Goal: Information Seeking & Learning: Find specific fact

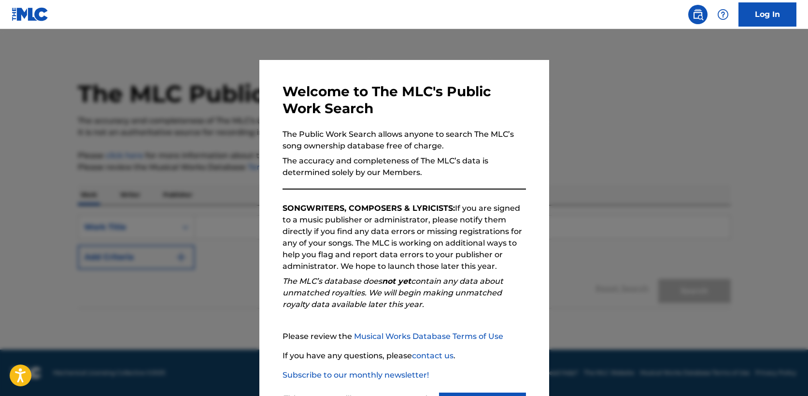
scroll to position [46, 0]
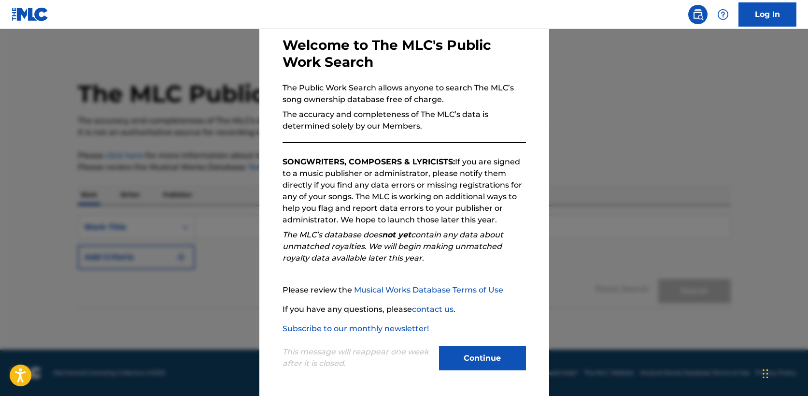
click at [469, 348] on button "Continue" at bounding box center [482, 358] width 87 height 24
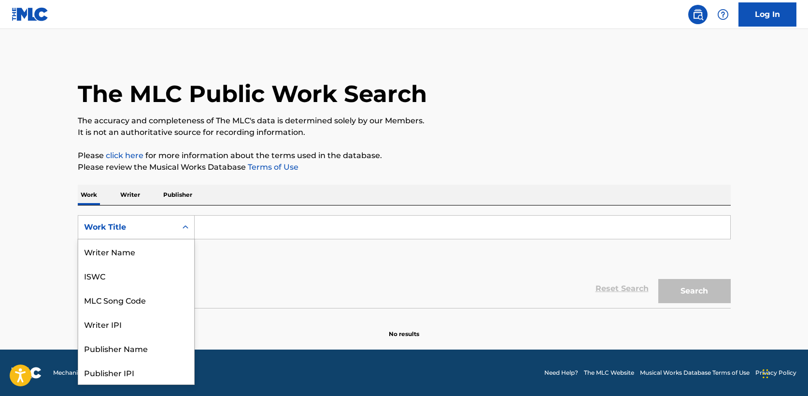
click at [159, 221] on div "Work Title" at bounding box center [127, 227] width 87 height 12
click at [151, 304] on div "Publisher Name" at bounding box center [136, 300] width 116 height 24
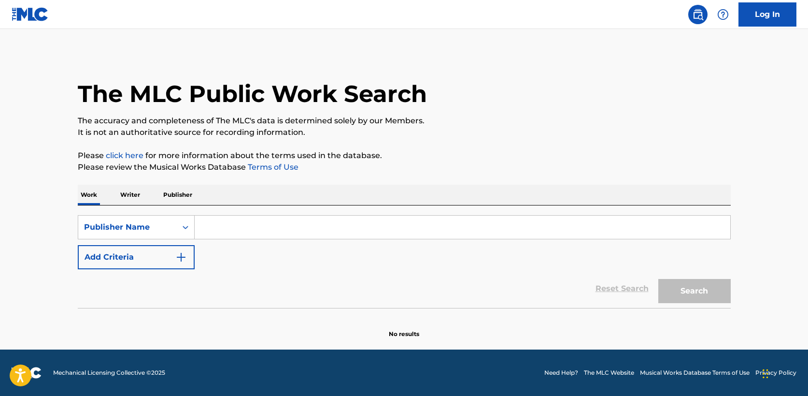
click at [209, 222] on input "Search Form" at bounding box center [463, 227] width 536 height 23
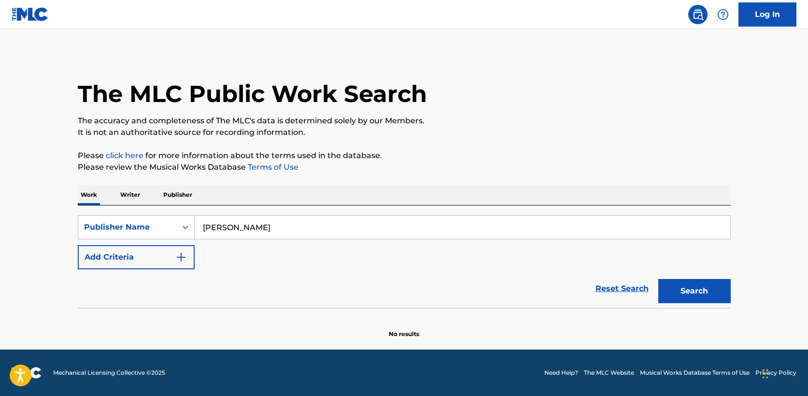
type input "[PERSON_NAME]"
click at [659, 279] on button "Search" at bounding box center [695, 291] width 72 height 24
click at [178, 191] on p "Publisher" at bounding box center [177, 195] width 35 height 20
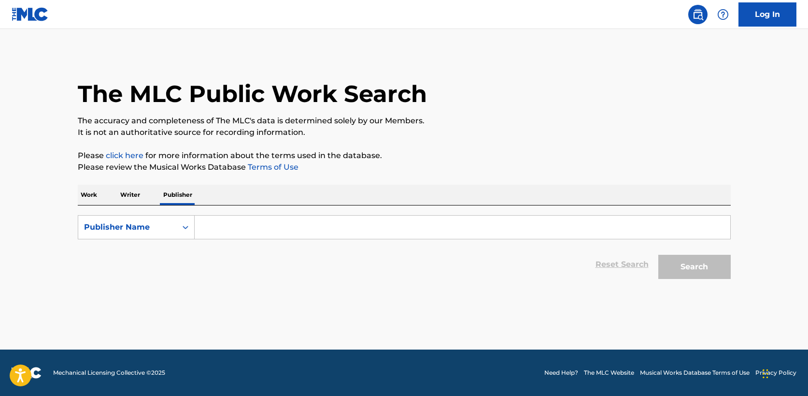
click at [245, 233] on input "Search Form" at bounding box center [463, 227] width 536 height 23
type input "[PERSON_NAME]"
click at [659, 255] on button "Search" at bounding box center [695, 267] width 72 height 24
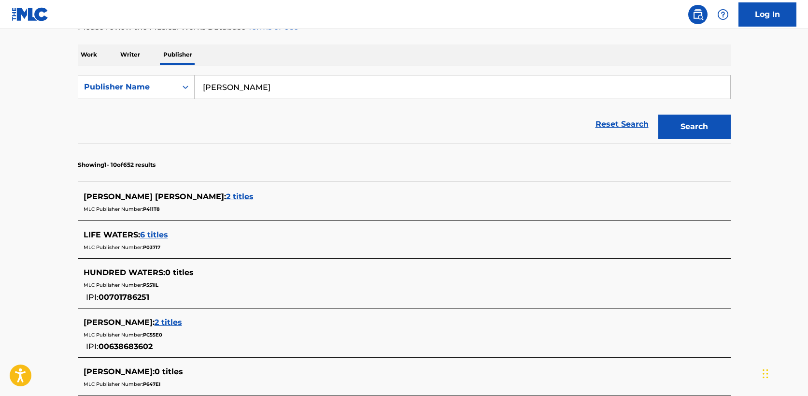
scroll to position [153, 0]
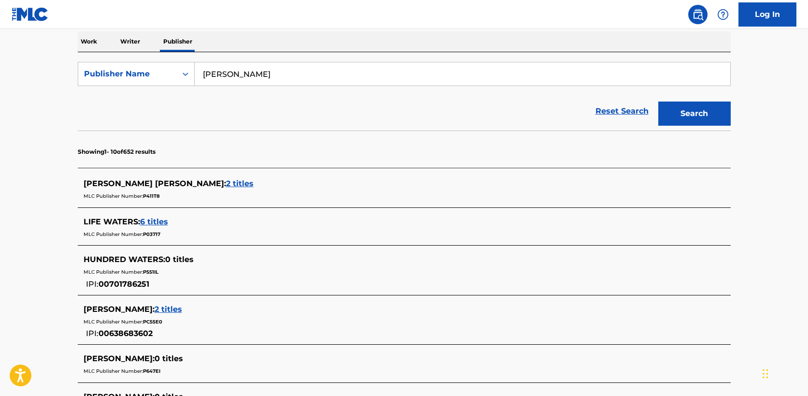
click at [226, 182] on span "2 titles" at bounding box center [240, 183] width 28 height 9
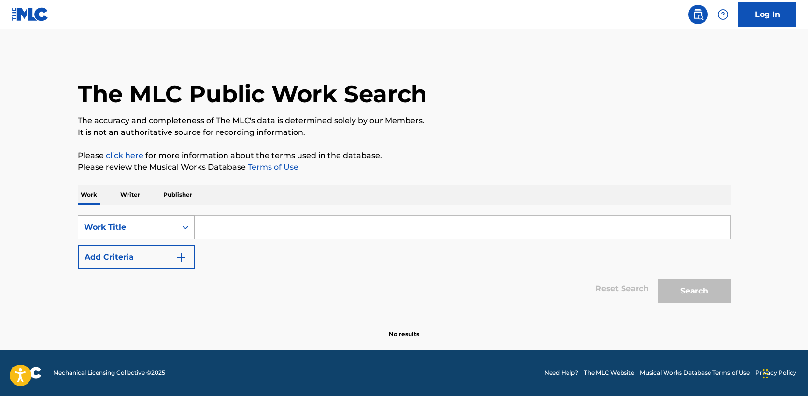
click at [175, 223] on div "Work Title" at bounding box center [127, 227] width 99 height 18
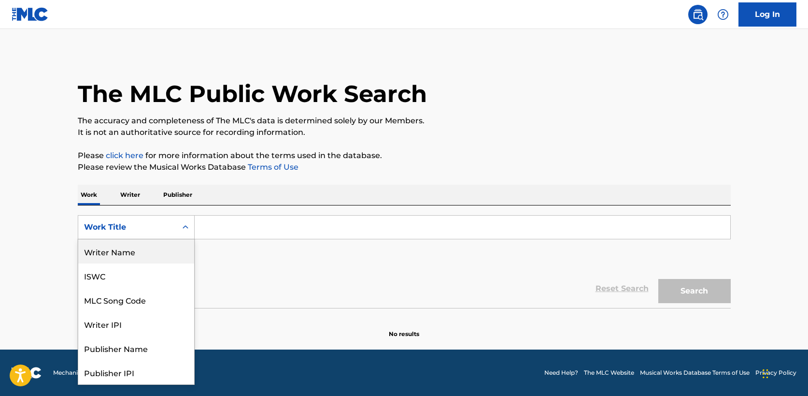
click at [145, 254] on div "Writer Name" at bounding box center [136, 251] width 116 height 24
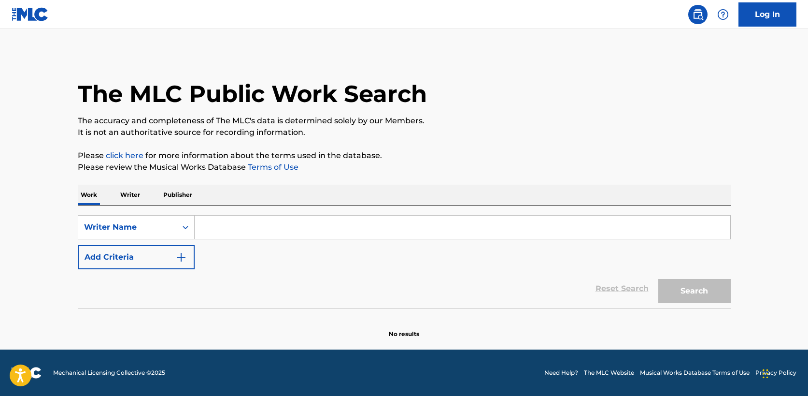
click at [241, 227] on input "Search Form" at bounding box center [463, 227] width 536 height 23
type input "sw records [GEOGRAPHIC_DATA]"
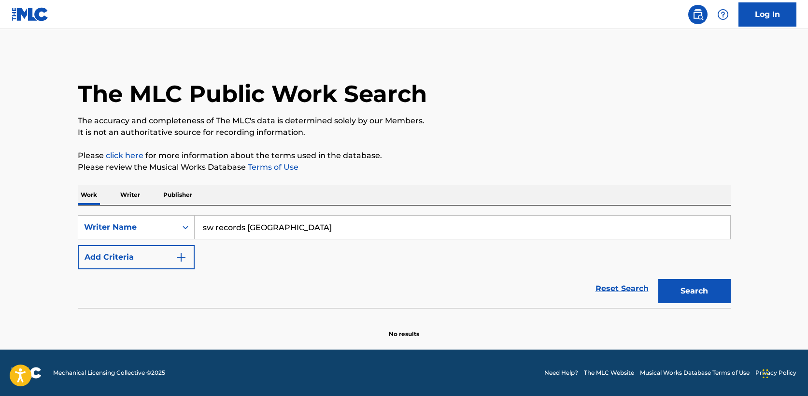
click at [710, 296] on button "Search" at bounding box center [695, 291] width 72 height 24
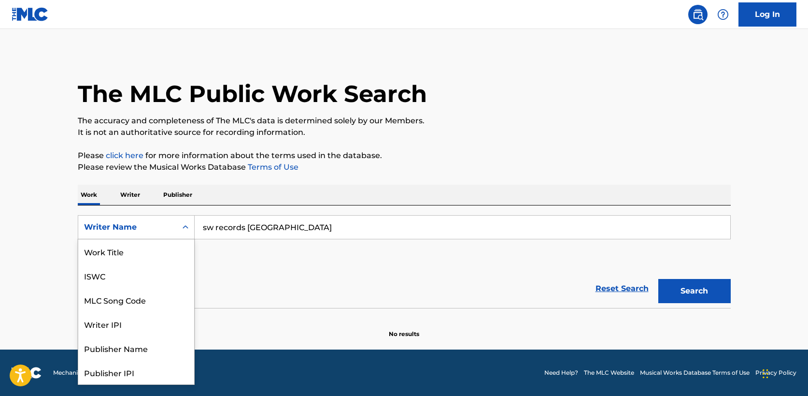
click at [172, 215] on div "Writer Name" at bounding box center [136, 227] width 117 height 24
click at [155, 306] on div "Publisher Name" at bounding box center [136, 300] width 116 height 24
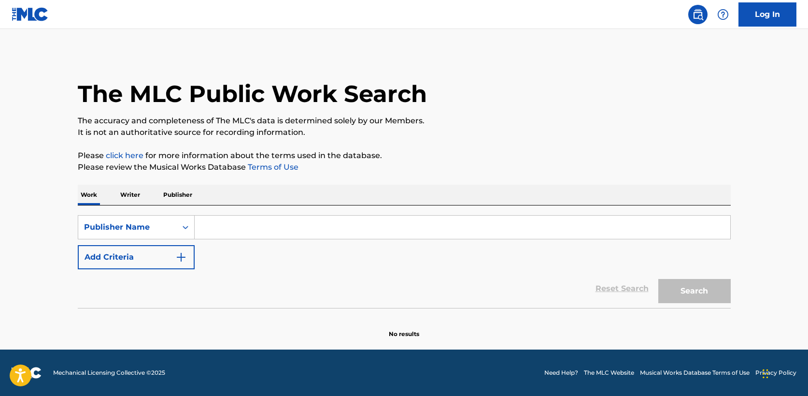
click at [221, 229] on input "Search Form" at bounding box center [463, 227] width 536 height 23
type input "sw records uk"
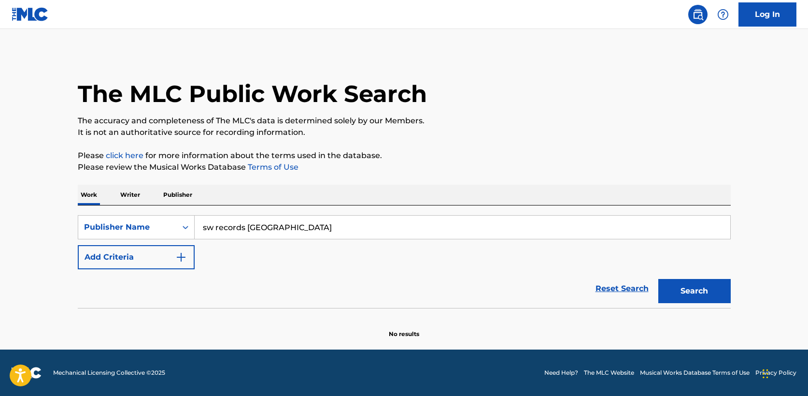
click at [696, 287] on button "Search" at bounding box center [695, 291] width 72 height 24
click at [152, 236] on div "Publisher Name" at bounding box center [127, 227] width 99 height 18
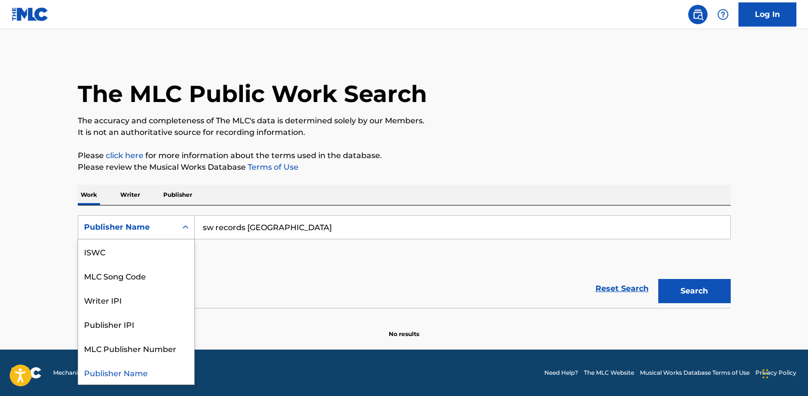
click at [166, 190] on p "Publisher" at bounding box center [177, 195] width 35 height 20
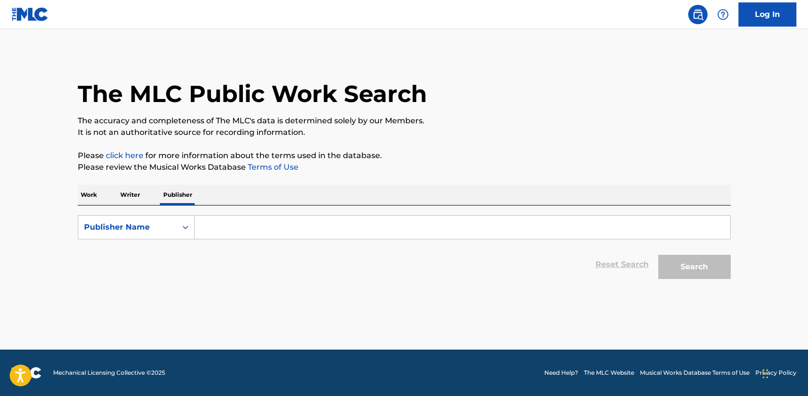
click at [252, 228] on input "Search Form" at bounding box center [463, 227] width 536 height 23
type input "s"
type input "[PERSON_NAME]"
click at [177, 231] on div "Search Form" at bounding box center [185, 226] width 17 height 17
click at [91, 195] on p "Work" at bounding box center [89, 195] width 22 height 20
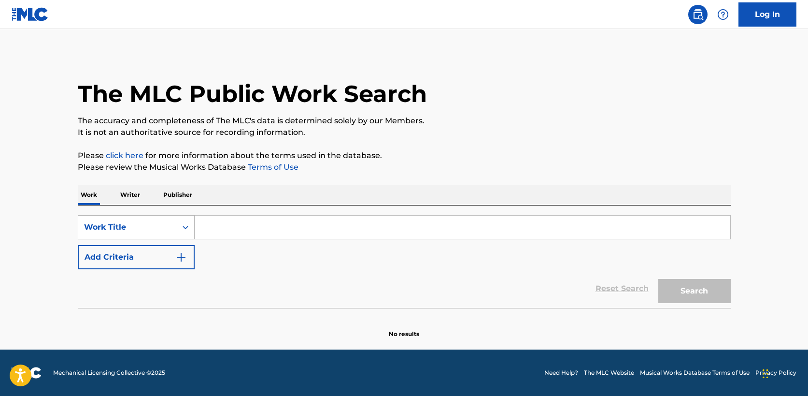
click at [100, 223] on div "Work Title" at bounding box center [127, 227] width 87 height 12
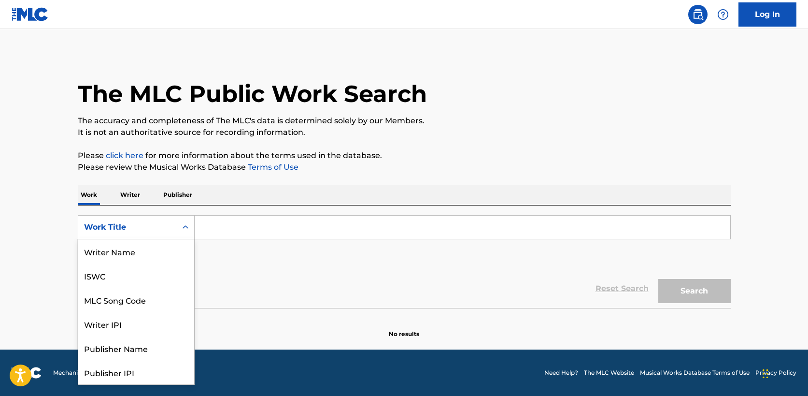
scroll to position [48, 0]
click at [100, 223] on div "Work Title" at bounding box center [127, 227] width 87 height 12
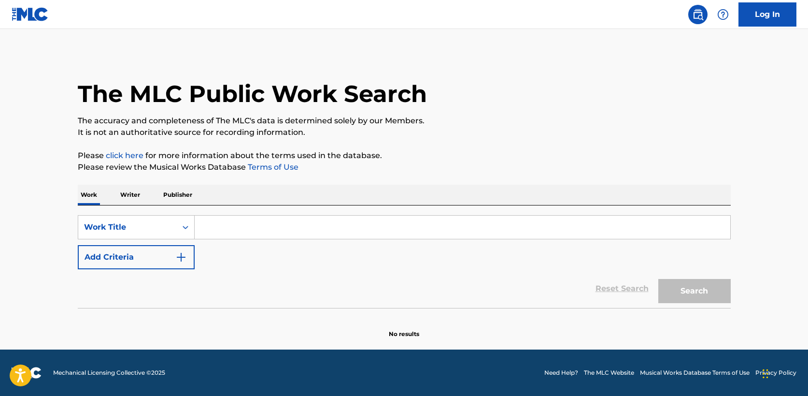
click at [209, 222] on input "Search Form" at bounding box center [463, 227] width 536 height 23
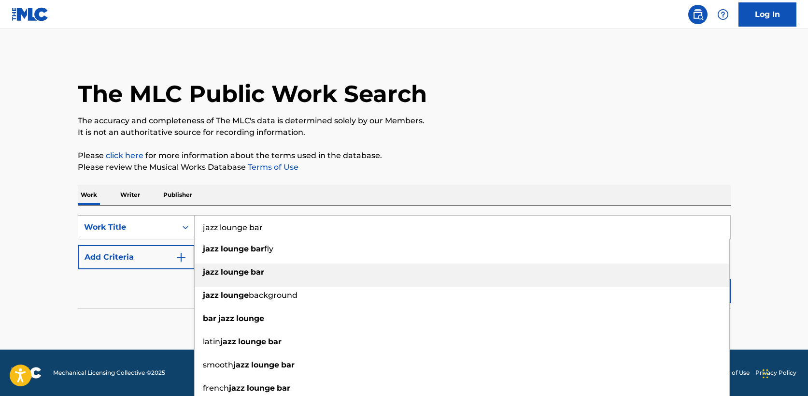
type input "jazz lounge bar"
click at [223, 277] on div "jazz lounge bar" at bounding box center [462, 271] width 535 height 17
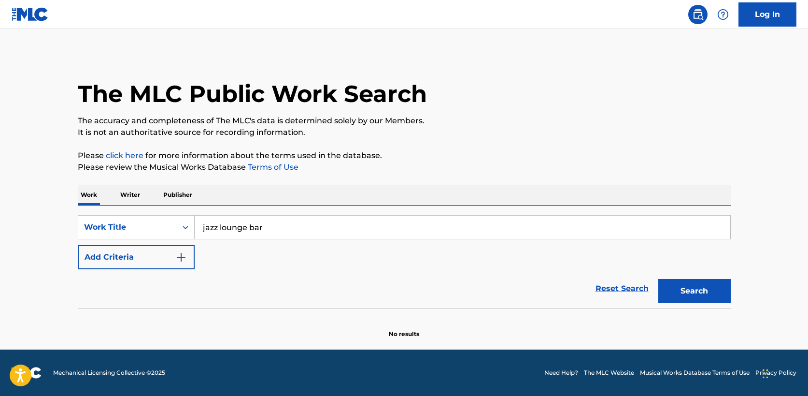
click at [703, 298] on button "Search" at bounding box center [695, 291] width 72 height 24
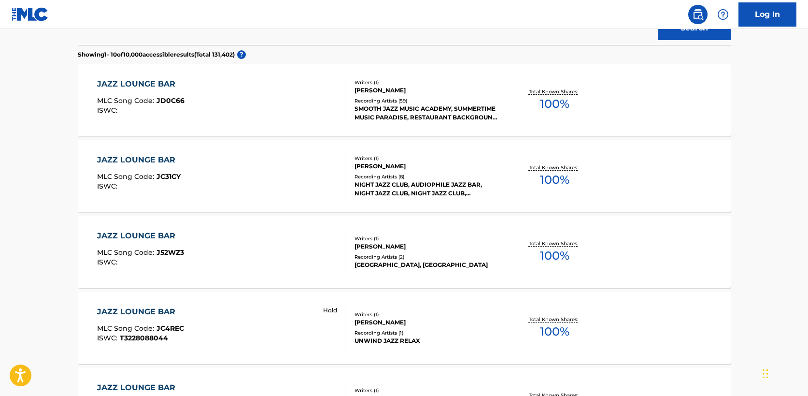
scroll to position [304, 0]
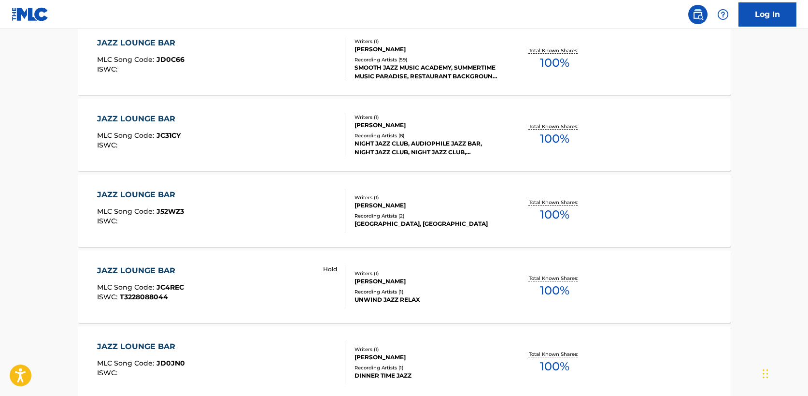
click at [328, 268] on p "Hold" at bounding box center [330, 269] width 14 height 9
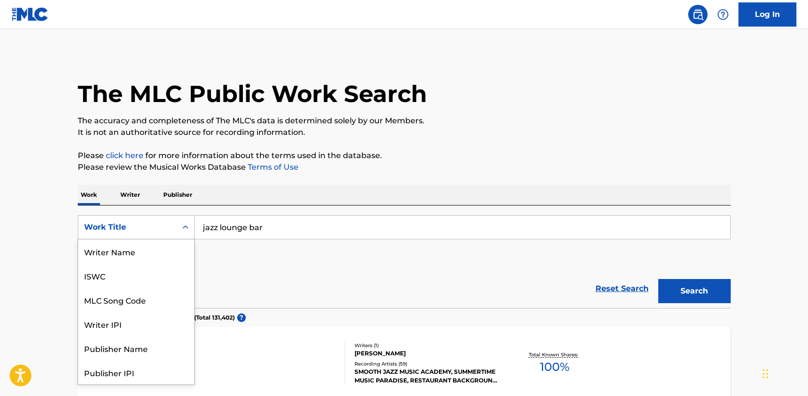
click at [171, 225] on div "Work Title" at bounding box center [127, 227] width 99 height 18
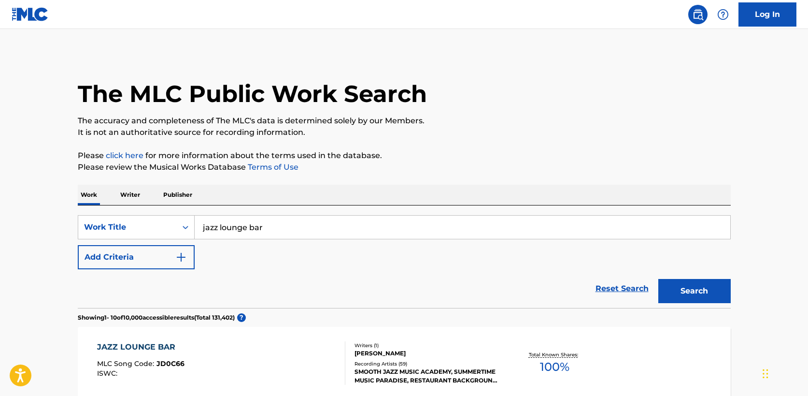
click at [302, 312] on section "Showing 1 - 10 of 10,000 accessible results (Total 131,402 ) ?" at bounding box center [404, 315] width 653 height 14
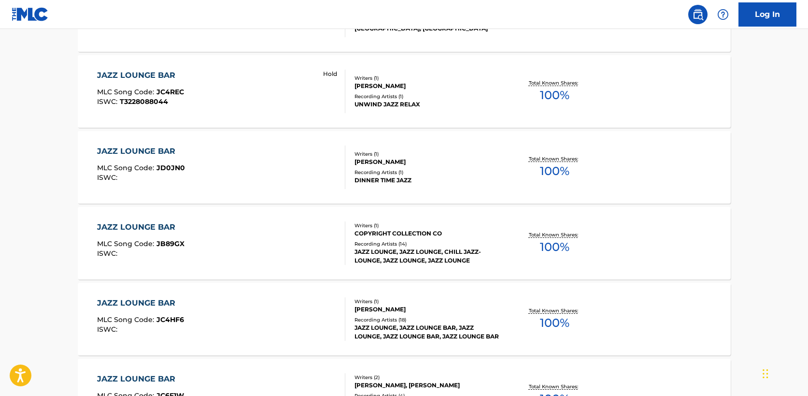
scroll to position [737, 0]
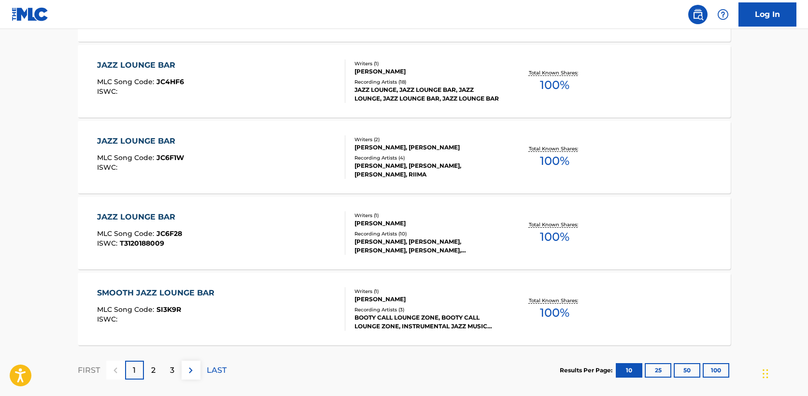
click at [718, 365] on button "100" at bounding box center [716, 370] width 27 height 14
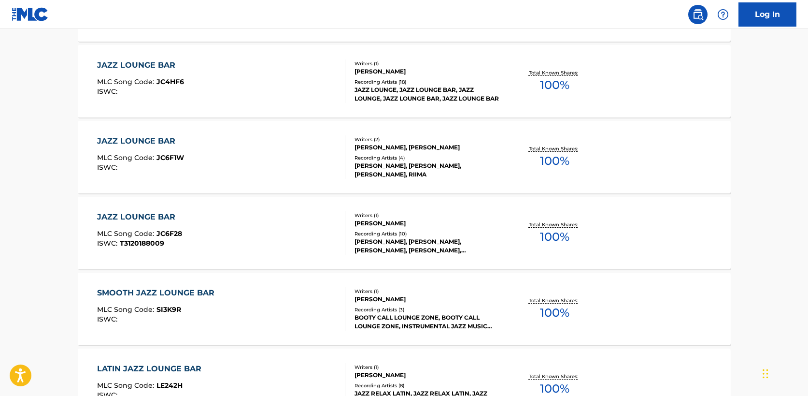
click at [307, 99] on div "JAZZ LOUNGE BAR MLC Song Code : JC4HF6 ISWC :" at bounding box center [221, 80] width 248 height 43
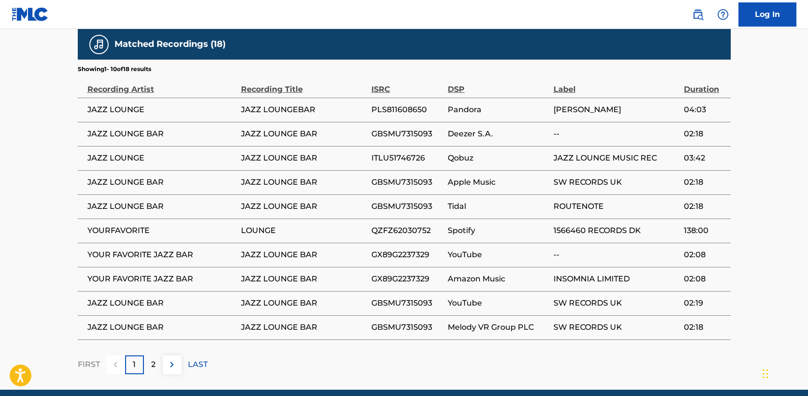
scroll to position [575, 0]
click at [173, 368] on img at bounding box center [172, 364] width 12 height 12
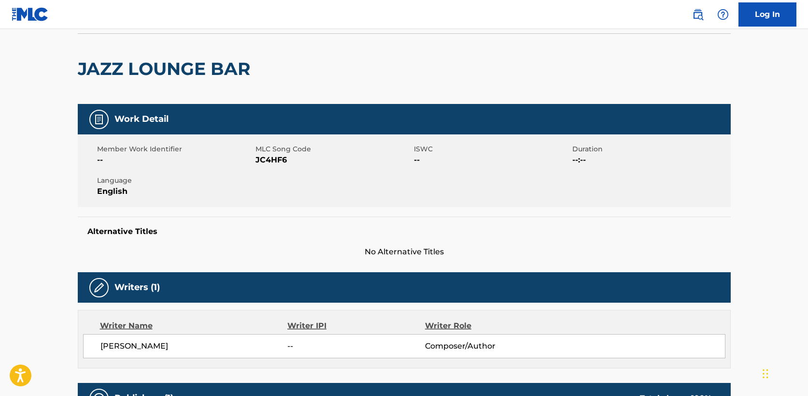
scroll to position [0, 0]
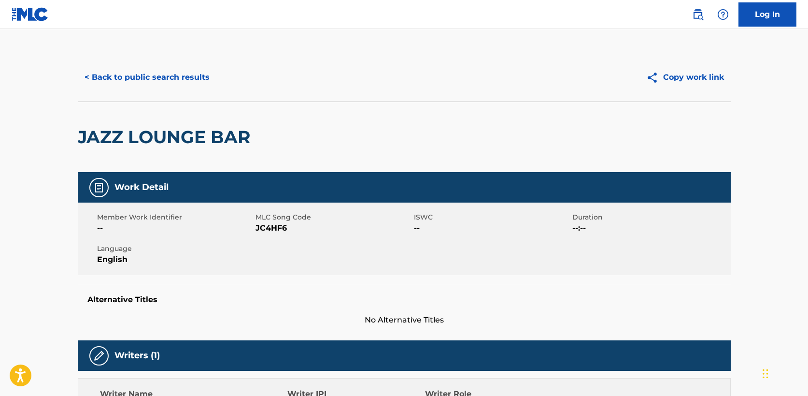
click at [128, 79] on button "< Back to public search results" at bounding box center [147, 77] width 139 height 24
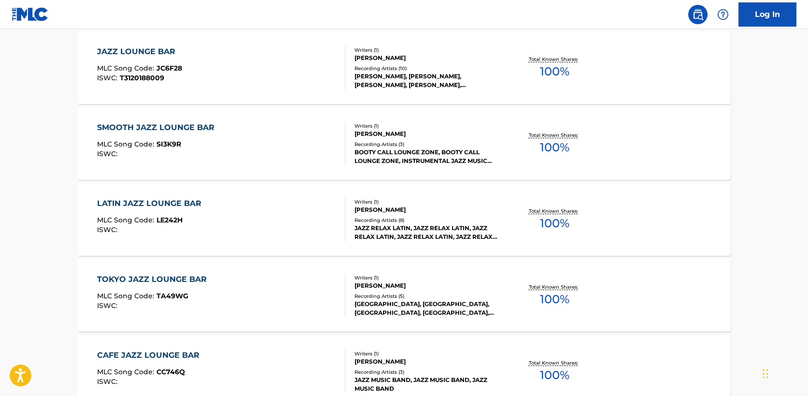
scroll to position [1125, 0]
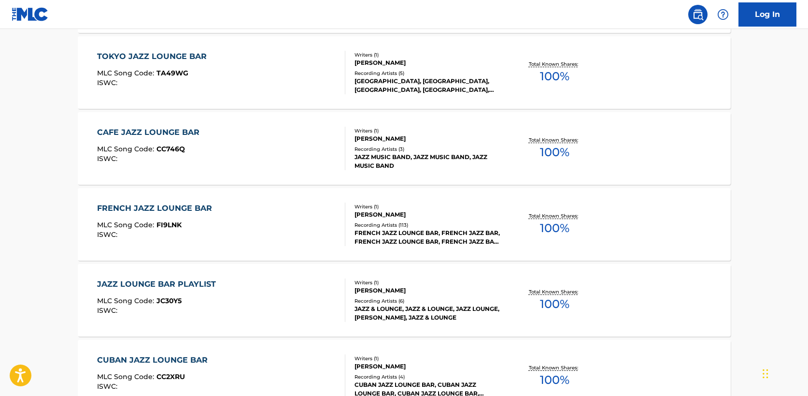
click at [187, 246] on div "FRENCH JAZZ LOUNGE BAR MLC Song Code : FI9LNK ISWC : Writers ( 1 ) STEVE WATERS…" at bounding box center [404, 224] width 653 height 72
